Goal: Obtain resource: Download file/media

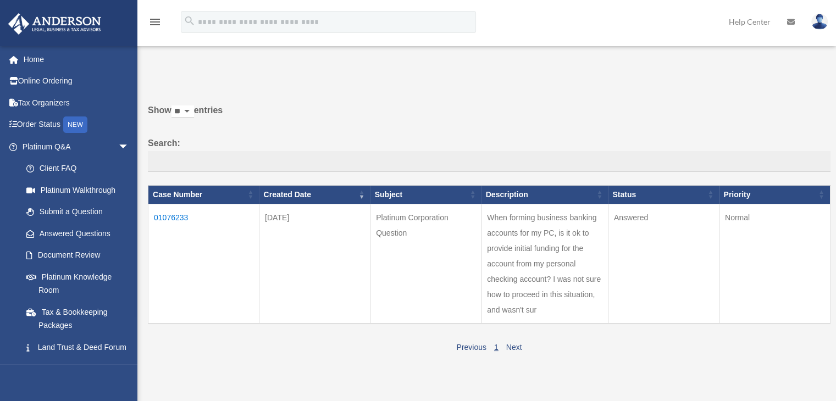
click at [174, 213] on td "01076233" at bounding box center [203, 264] width 111 height 120
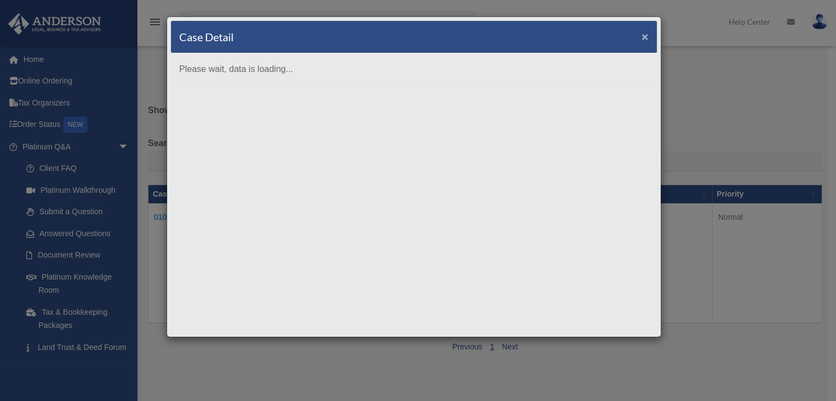
click at [646, 36] on span "×" at bounding box center [644, 36] width 7 height 13
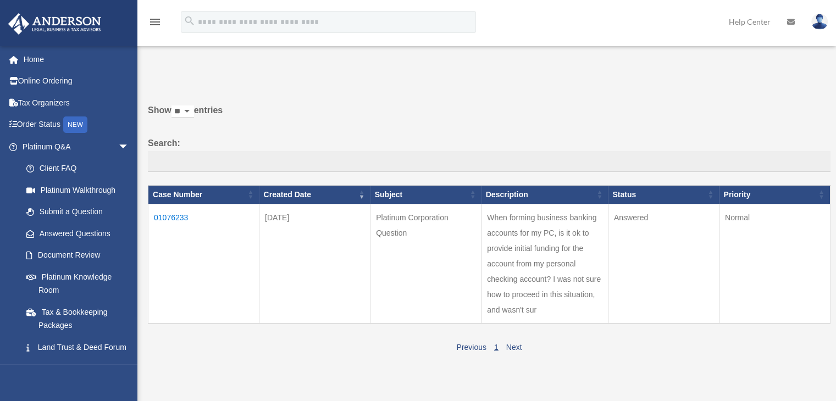
click at [174, 215] on td "01076233" at bounding box center [203, 264] width 111 height 120
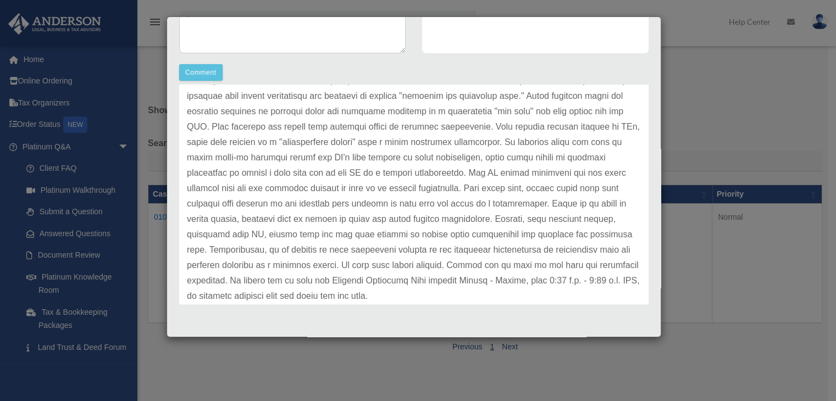
scroll to position [101, 0]
click at [424, 223] on p at bounding box center [414, 173] width 454 height 262
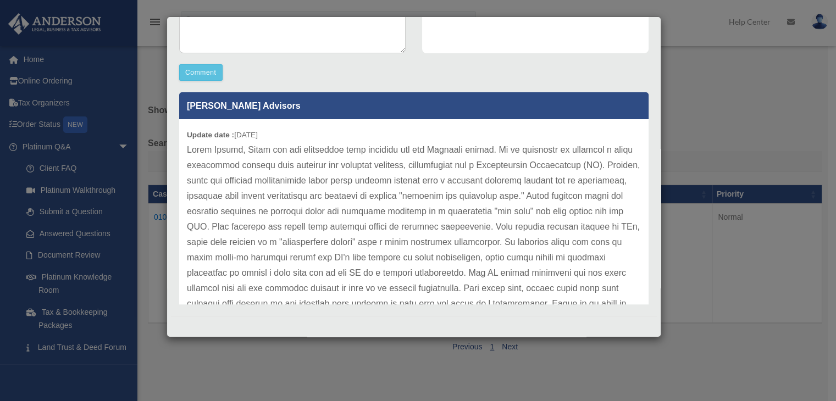
scroll to position [0, 0]
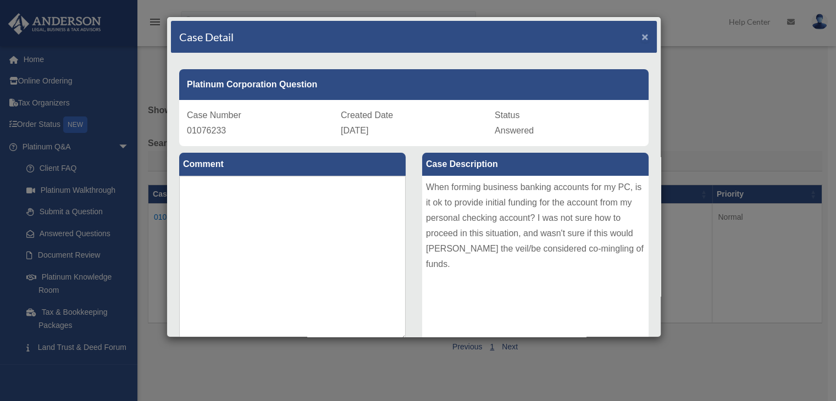
click at [641, 34] on span "×" at bounding box center [644, 36] width 7 height 13
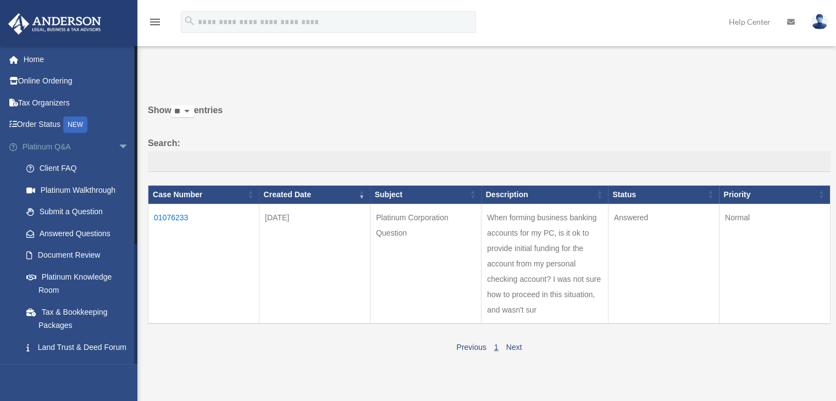
click at [77, 150] on link "Platinum Q&A arrow_drop_down" at bounding box center [77, 147] width 138 height 22
click at [118, 145] on span "arrow_drop_down" at bounding box center [129, 147] width 22 height 23
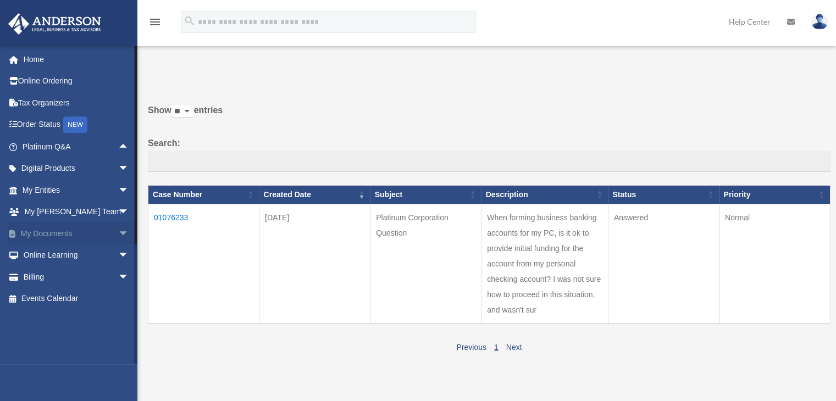
click at [118, 234] on span "arrow_drop_down" at bounding box center [129, 234] width 22 height 23
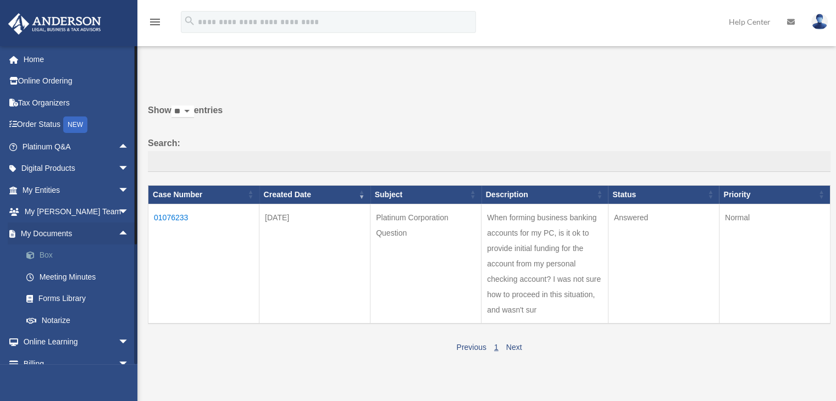
click at [47, 255] on link "Box" at bounding box center [80, 255] width 130 height 22
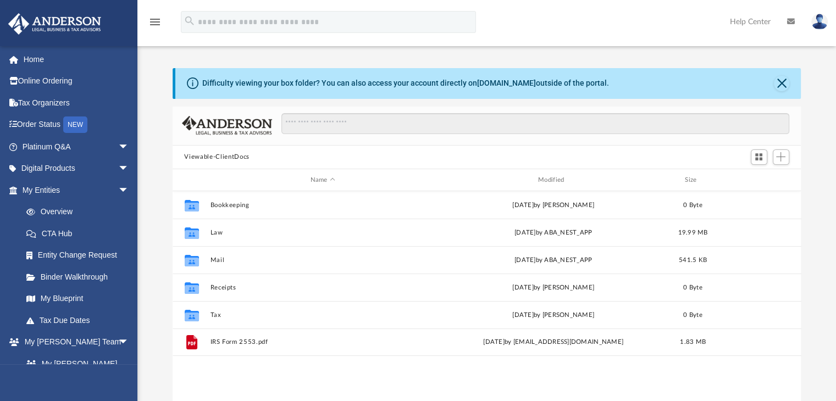
scroll to position [241, 620]
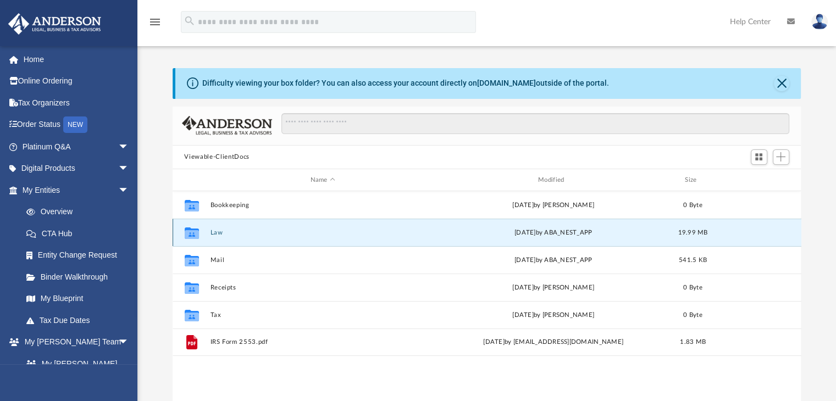
click at [215, 235] on button "Law" at bounding box center [322, 232] width 225 height 7
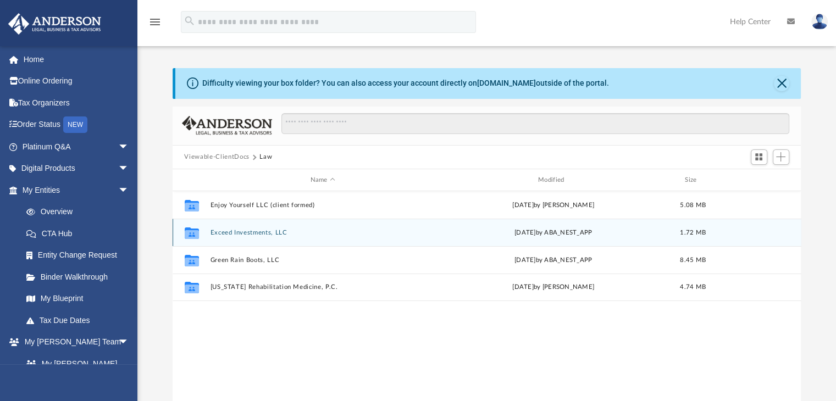
click at [261, 234] on button "Exceed Investments, LLC" at bounding box center [322, 232] width 225 height 7
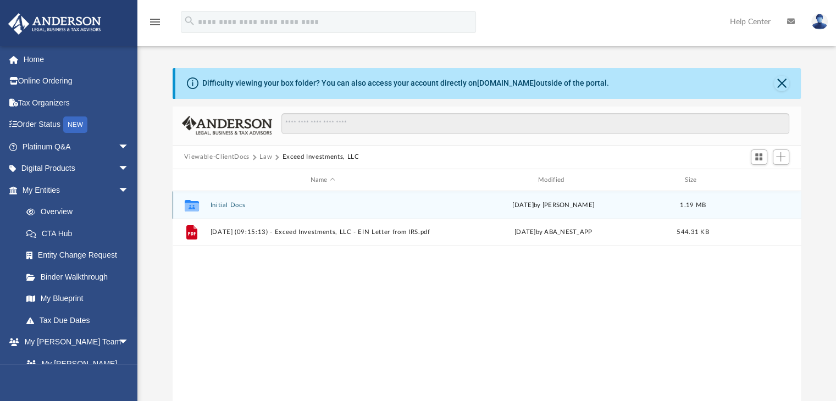
click at [223, 203] on button "Initial Docs" at bounding box center [322, 205] width 225 height 7
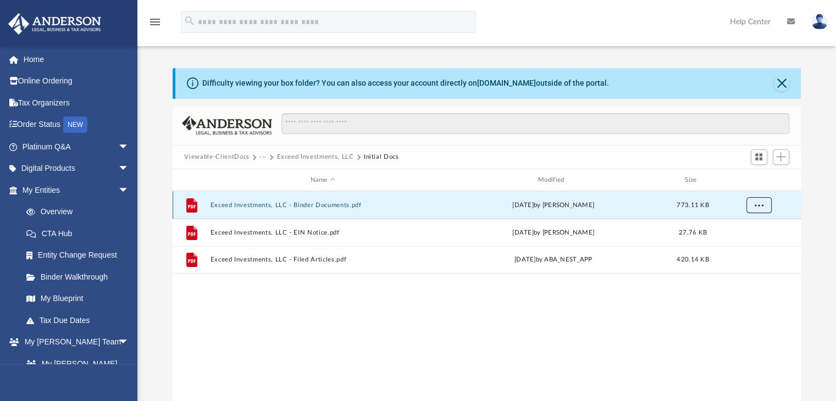
click at [756, 203] on span "More options" at bounding box center [758, 205] width 9 height 6
click at [748, 246] on li "Download" at bounding box center [748, 245] width 32 height 12
click at [827, 393] on div at bounding box center [827, 393] width 0 height 0
click at [368, 297] on div "File Exceed Investments, LLC - Binder Documents.pdf [DATE] by [PERSON_NAME] 773…" at bounding box center [487, 304] width 629 height 227
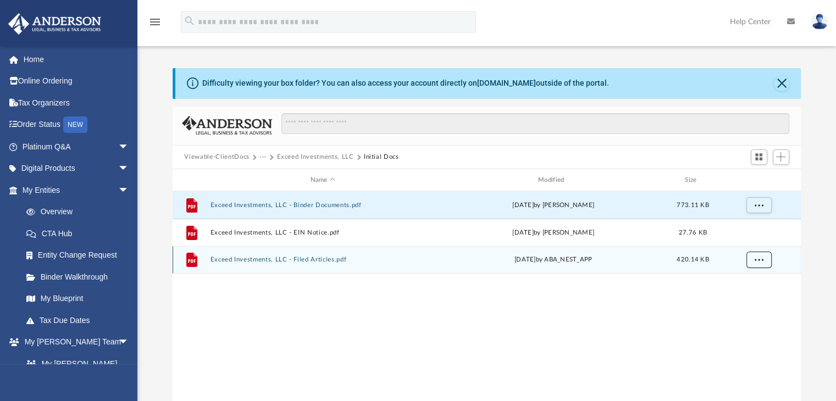
click at [759, 258] on span "More options" at bounding box center [758, 260] width 9 height 6
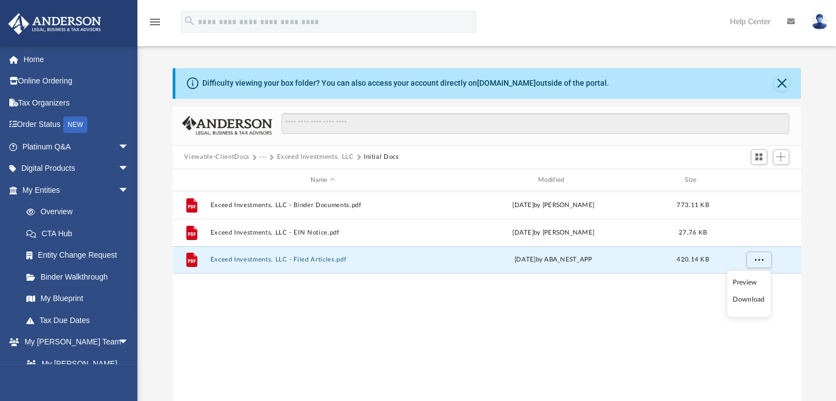
click at [742, 299] on li "Download" at bounding box center [748, 300] width 32 height 12
click at [31, 62] on link "Home" at bounding box center [77, 59] width 138 height 22
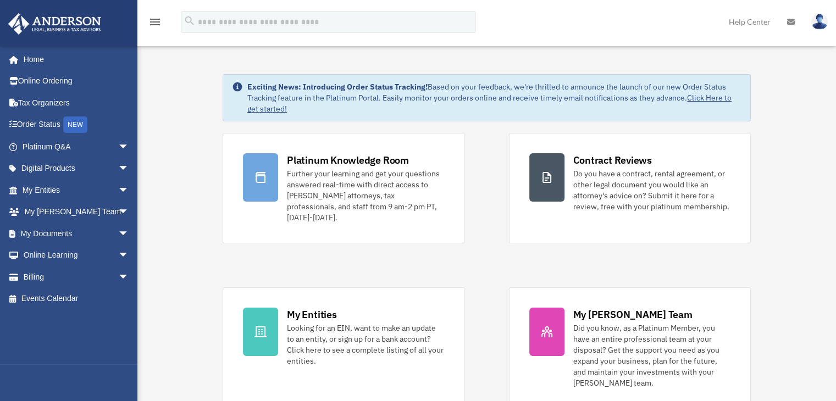
click at [822, 23] on img at bounding box center [819, 22] width 16 height 16
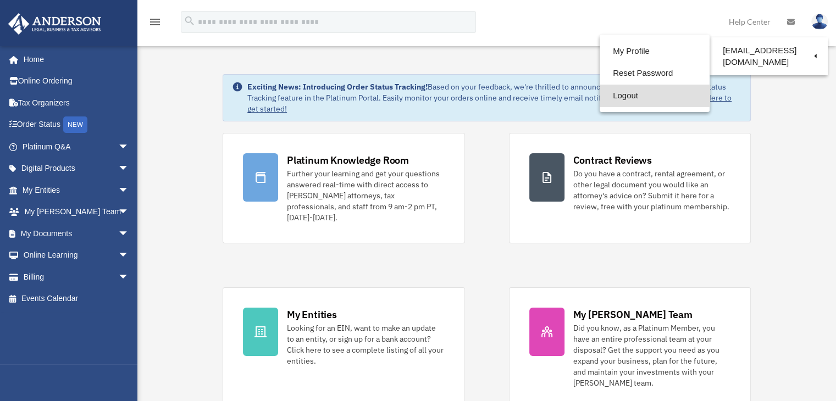
click at [617, 93] on link "Logout" at bounding box center [654, 96] width 110 height 23
